Goal: Subscribe to service/newsletter

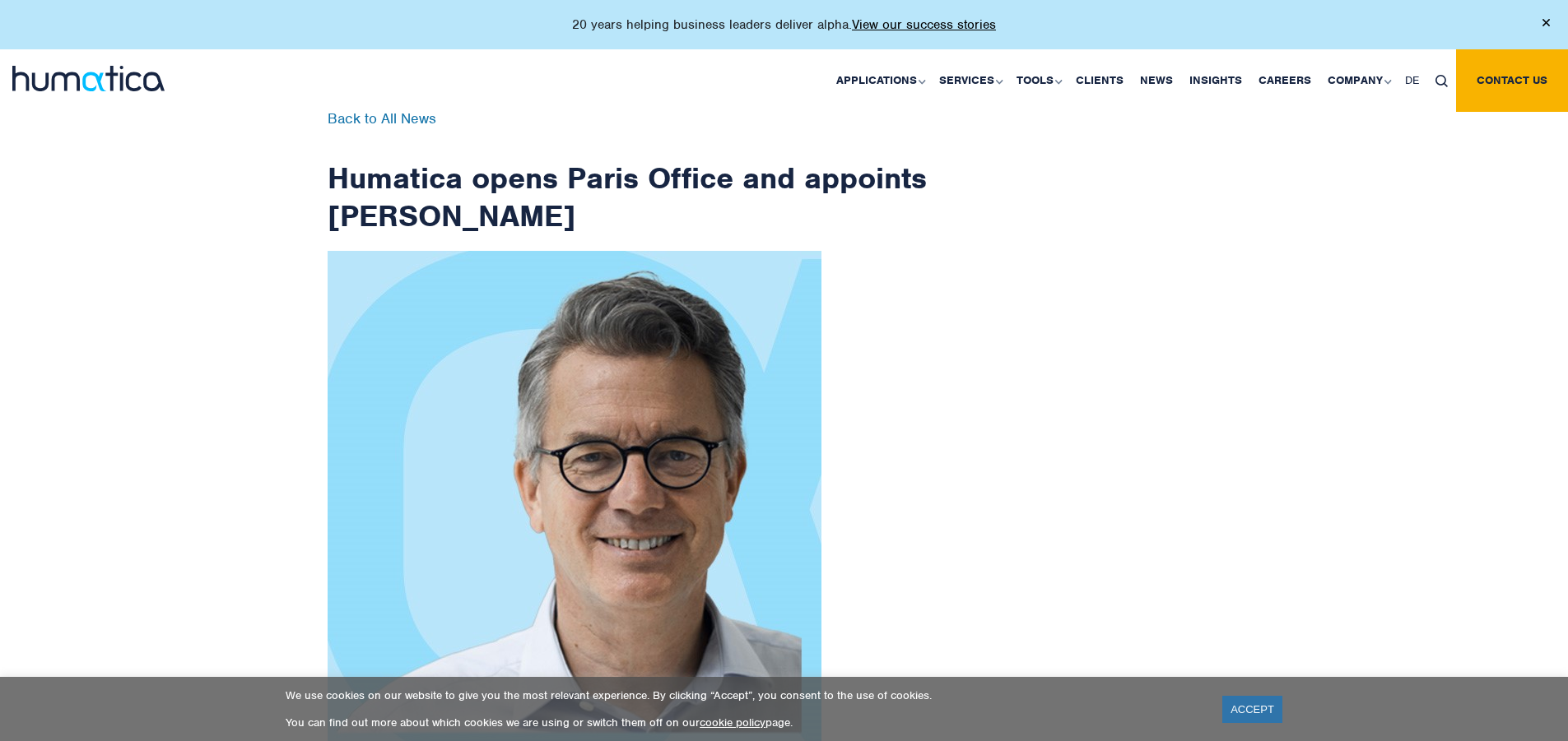
scroll to position [2625, 0]
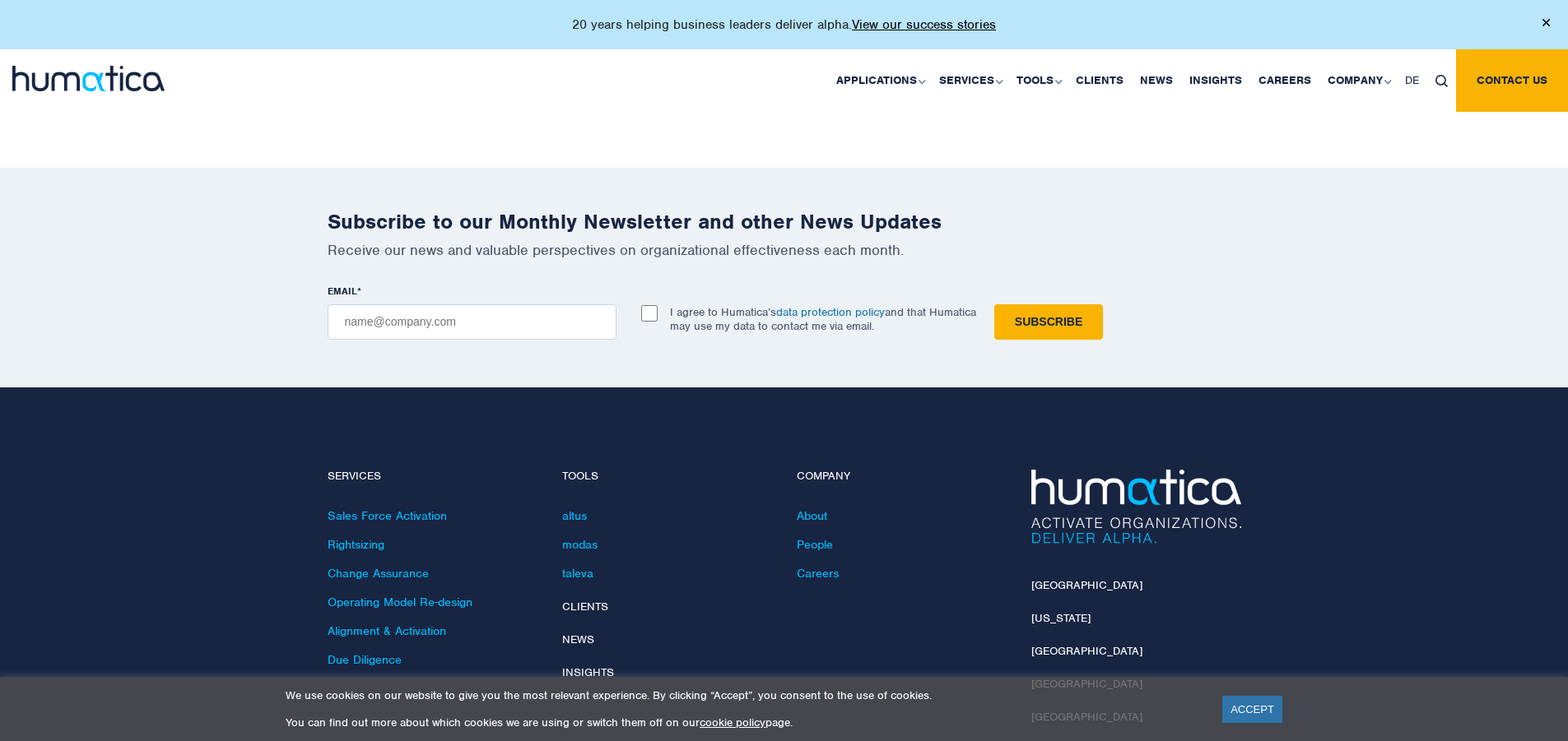
checkbox input "true"
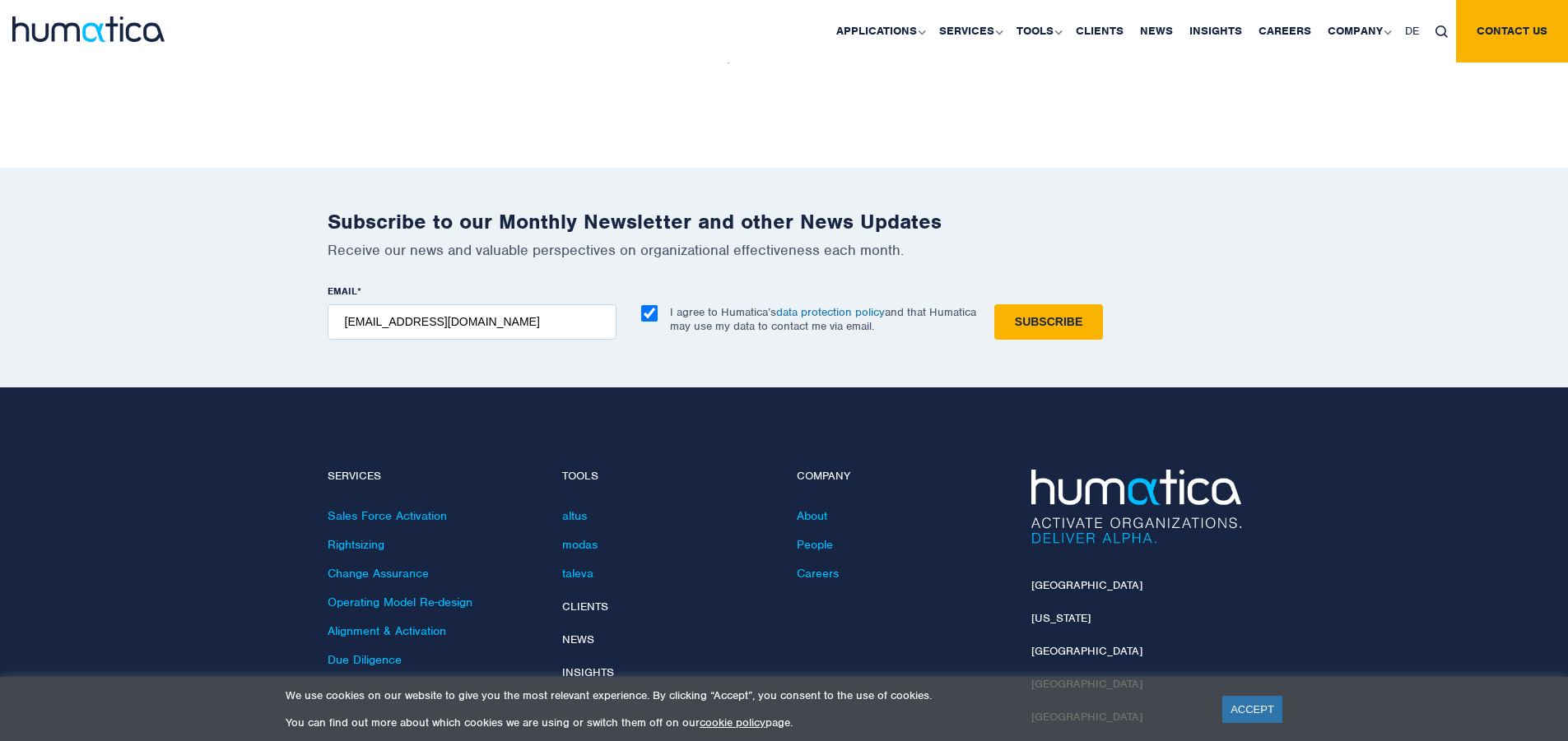
type input "[EMAIL_ADDRESS][DOMAIN_NAME]"
click at [994, 304] on input "Subscribe" at bounding box center [1048, 321] width 109 height 35
